Goal: Navigation & Orientation: Find specific page/section

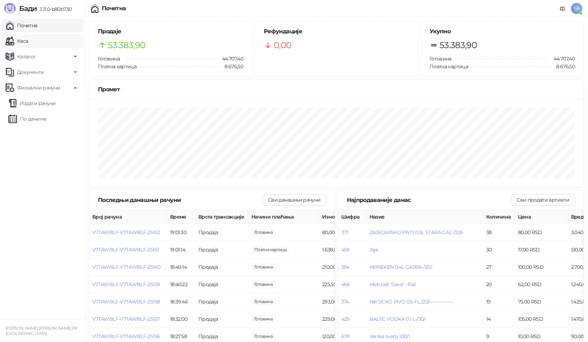
click at [18, 45] on link "Каса" at bounding box center [17, 41] width 22 height 14
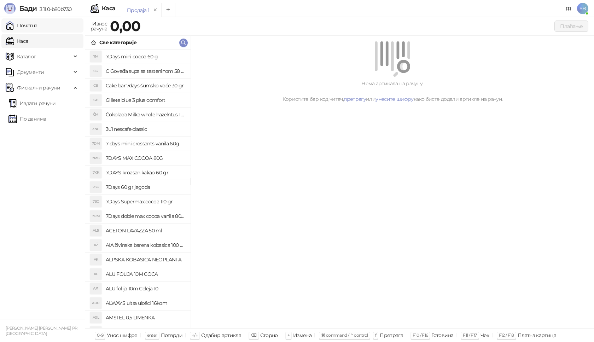
click at [29, 28] on link "Почетна" at bounding box center [22, 25] width 32 height 14
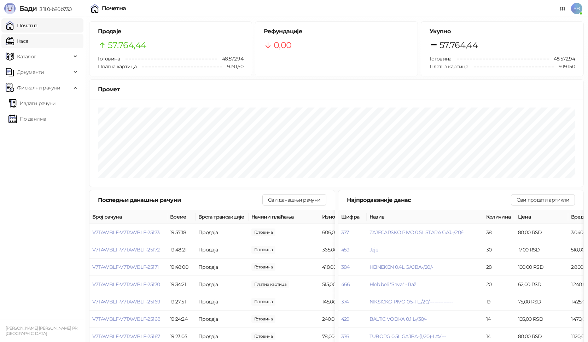
click at [23, 45] on link "Каса" at bounding box center [17, 41] width 22 height 14
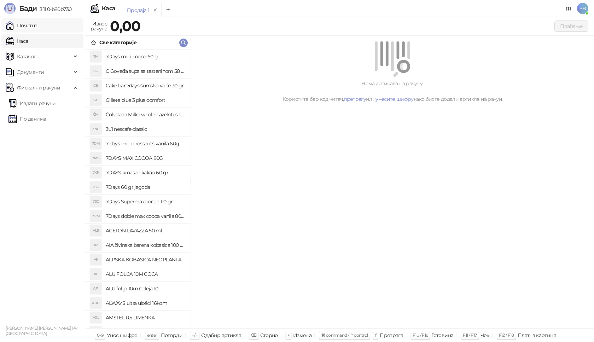
click at [37, 28] on link "Почетна" at bounding box center [22, 25] width 32 height 14
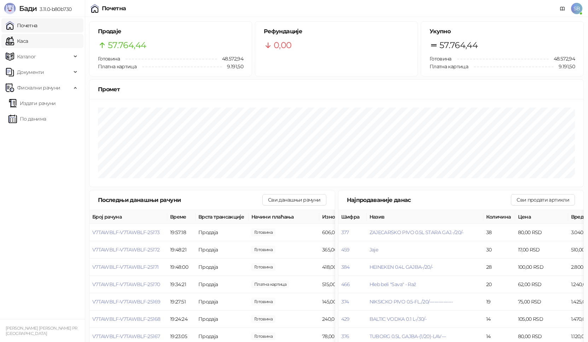
click at [28, 44] on link "Каса" at bounding box center [17, 41] width 22 height 14
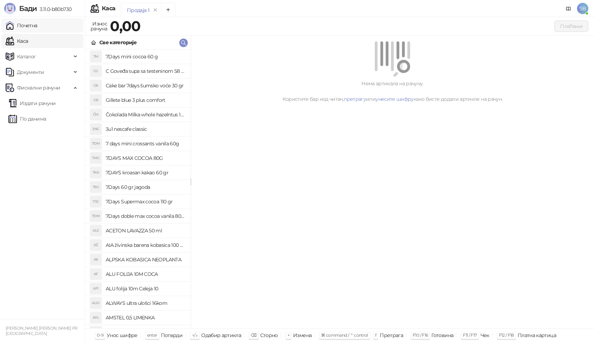
click at [30, 29] on link "Почетна" at bounding box center [22, 25] width 32 height 14
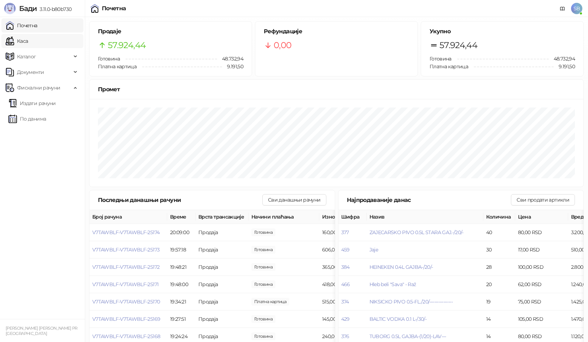
click at [16, 41] on link "Каса" at bounding box center [17, 41] width 22 height 14
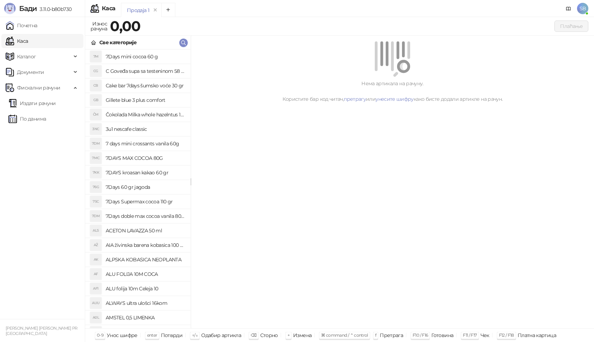
click at [16, 41] on link "Каса" at bounding box center [17, 41] width 22 height 14
click at [23, 39] on link "Каса" at bounding box center [17, 41] width 22 height 14
click at [25, 28] on link "Почетна" at bounding box center [22, 25] width 32 height 14
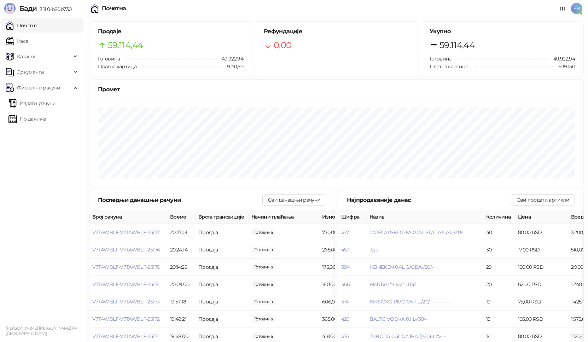
click at [19, 28] on link "Почетна" at bounding box center [22, 25] width 32 height 14
click at [24, 43] on link "Каса" at bounding box center [17, 41] width 22 height 14
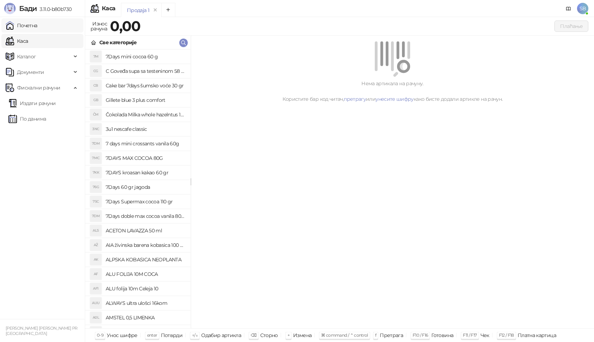
click at [28, 29] on link "Почетна" at bounding box center [22, 25] width 32 height 14
